Goal: Check status: Check status

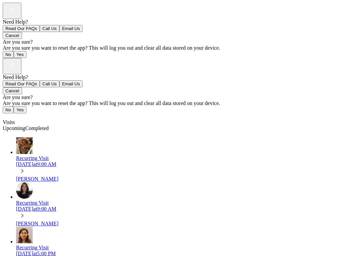
scroll to position [81, 0]
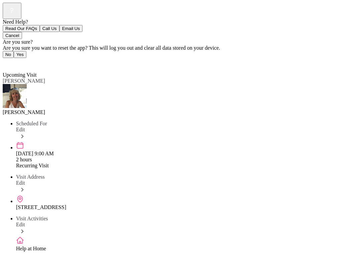
click at [7, 60] on link "Back" at bounding box center [10, 63] width 15 height 6
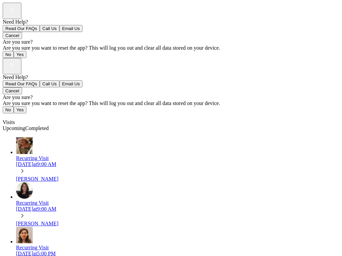
scroll to position [6, 0]
